Goal: Use online tool/utility: Utilize a website feature to perform a specific function

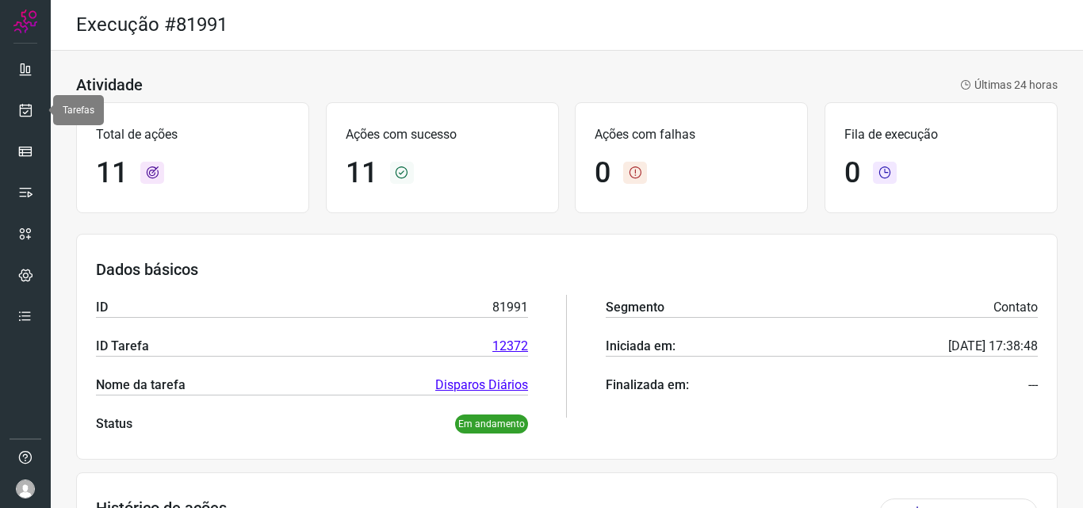
click at [34, 109] on link at bounding box center [26, 110] width 32 height 32
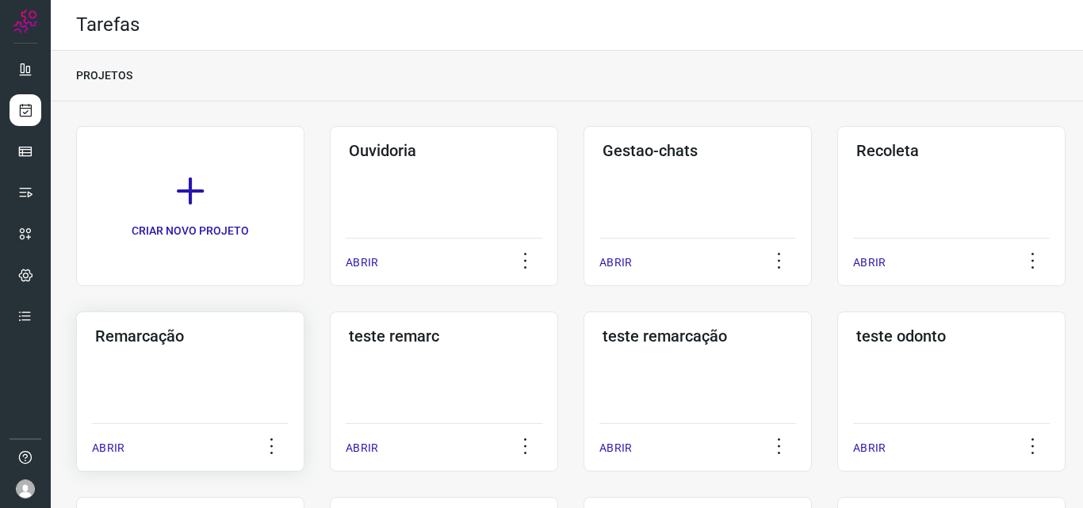
click at [330, 365] on div "Remarcação ABRIR" at bounding box center [444, 392] width 228 height 160
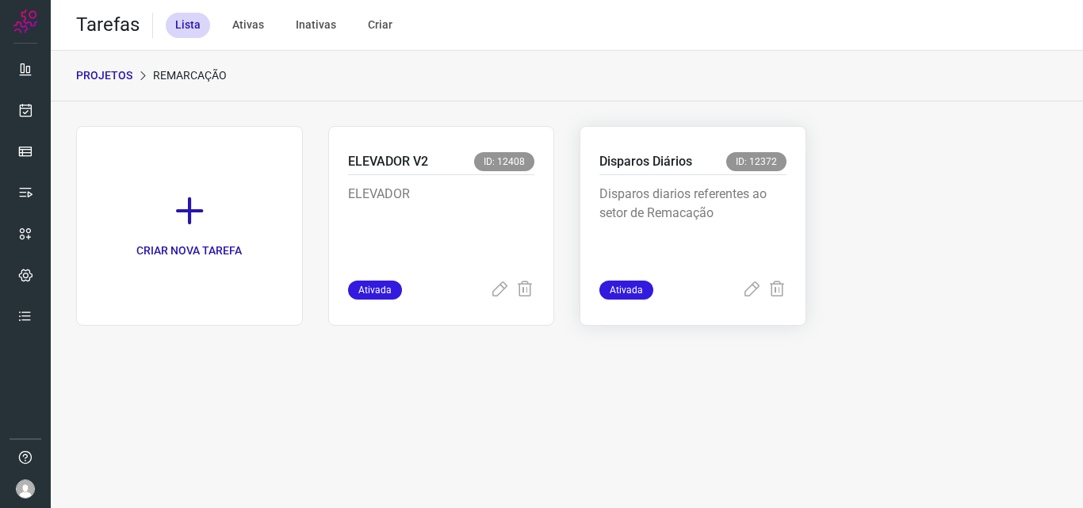
click at [715, 245] on p "Disparos diarios referentes ao setor de Remacação" at bounding box center [692, 224] width 187 height 79
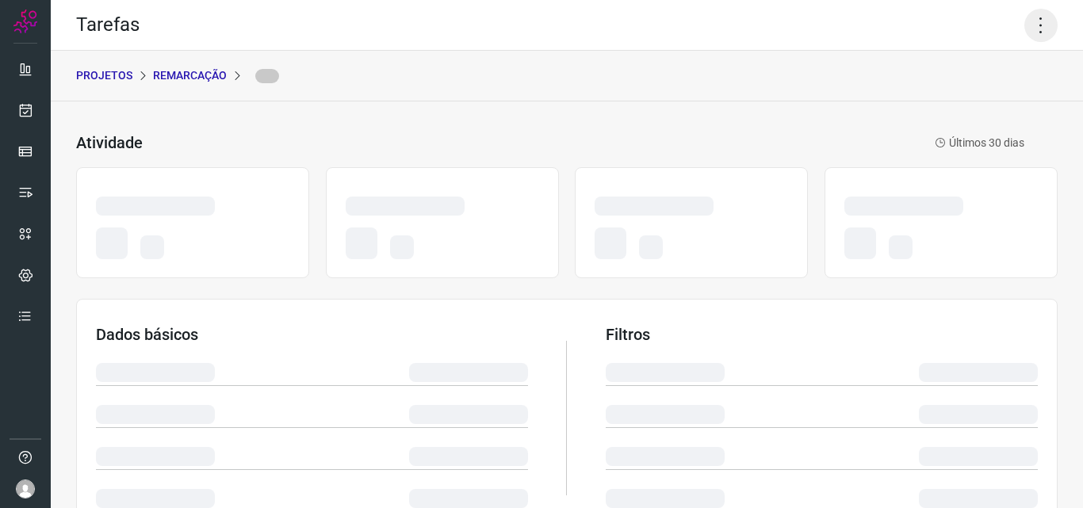
click at [1024, 36] on icon at bounding box center [1040, 25] width 33 height 33
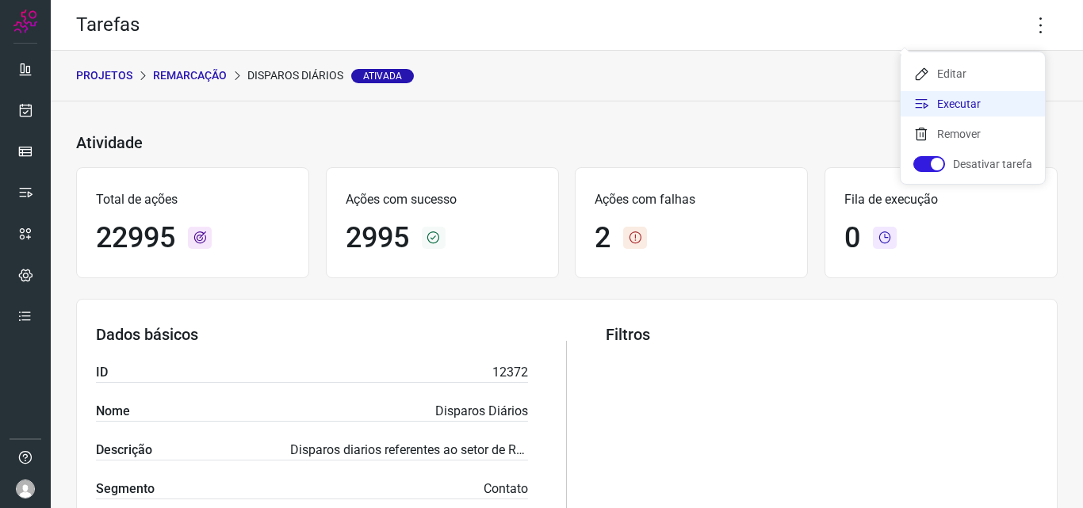
click at [944, 105] on li "Executar" at bounding box center [973, 103] width 144 height 25
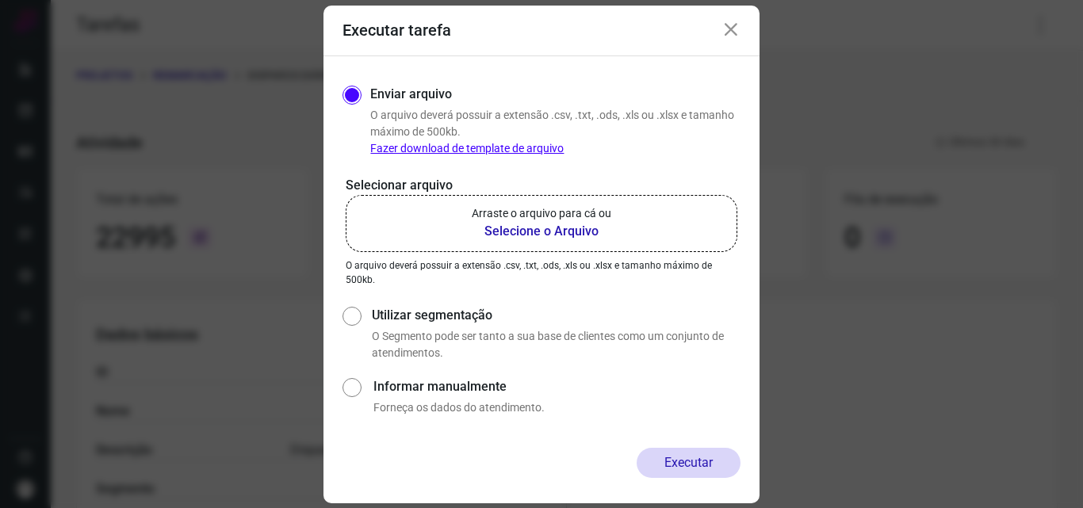
click at [641, 212] on label "Arraste o arquivo para cá ou Selecione o Arquivo" at bounding box center [542, 223] width 392 height 57
click at [0, 0] on input "Arraste o arquivo para cá ou Selecione o Arquivo" at bounding box center [0, 0] width 0 height 0
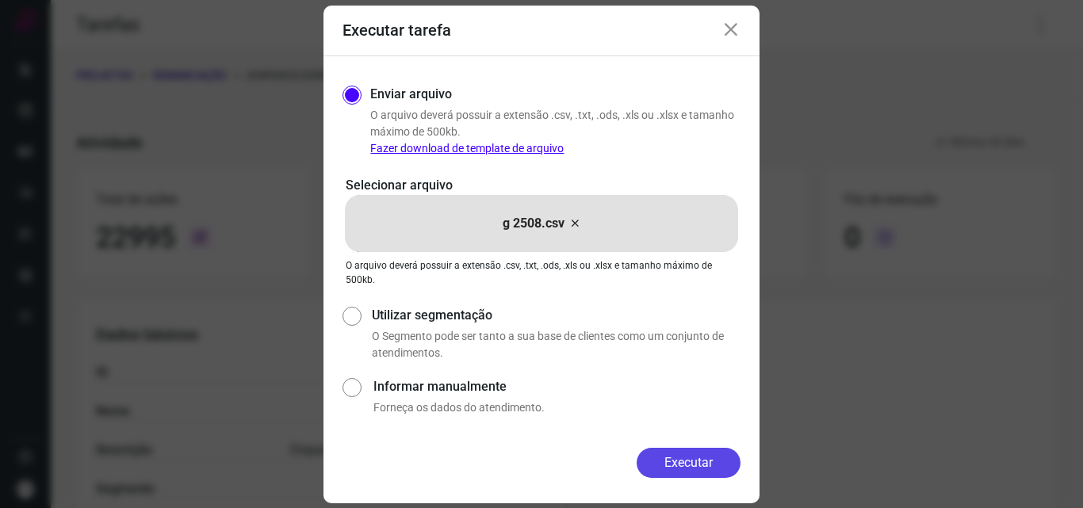
click at [681, 462] on button "Executar" at bounding box center [689, 463] width 104 height 30
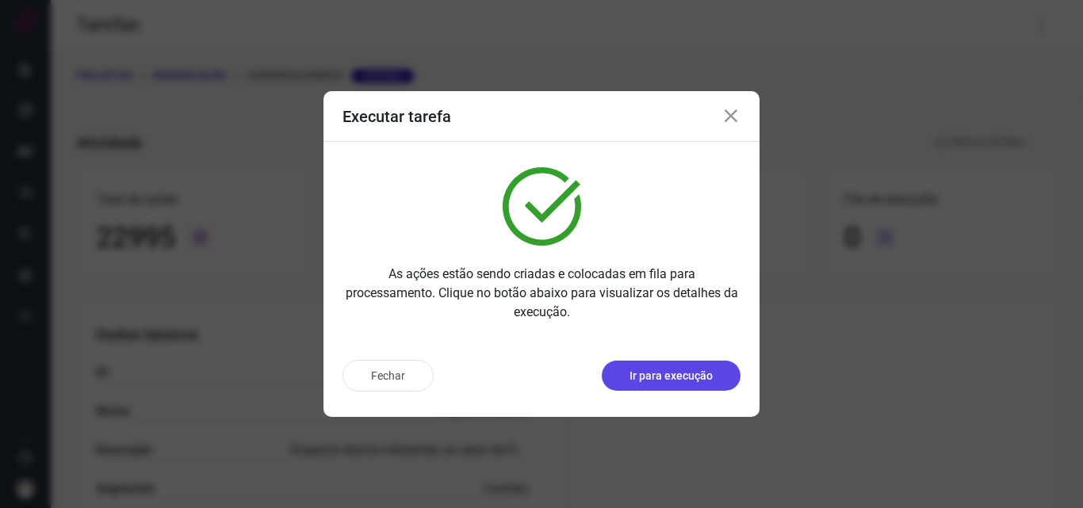
click at [707, 381] on p "Ir para execução" at bounding box center [671, 376] width 83 height 17
